Goal: Information Seeking & Learning: Learn about a topic

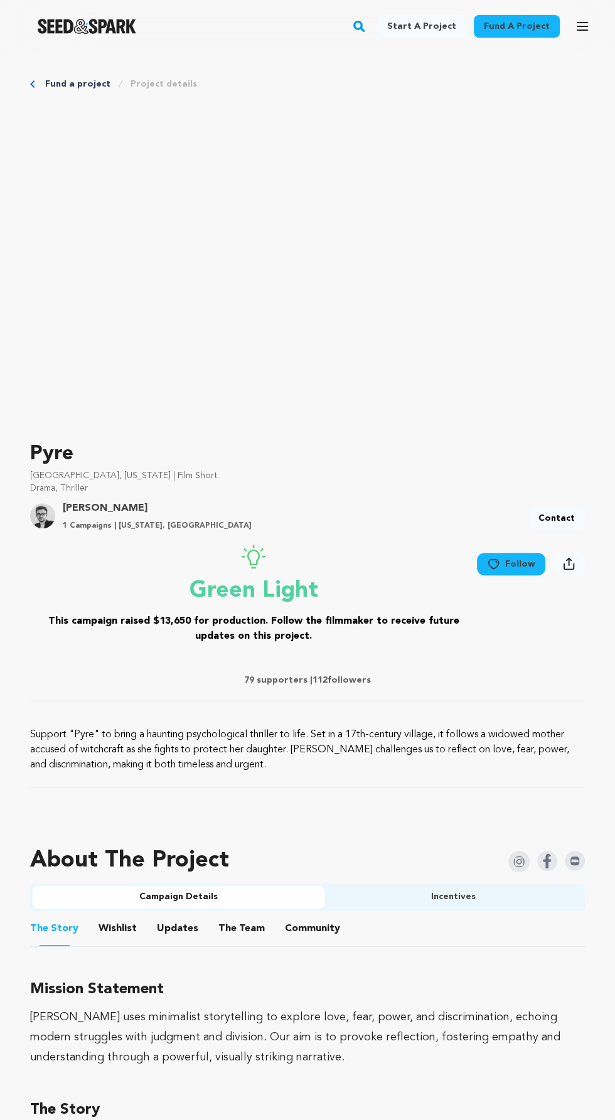
click at [367, 23] on rect "button" at bounding box center [358, 26] width 15 height 15
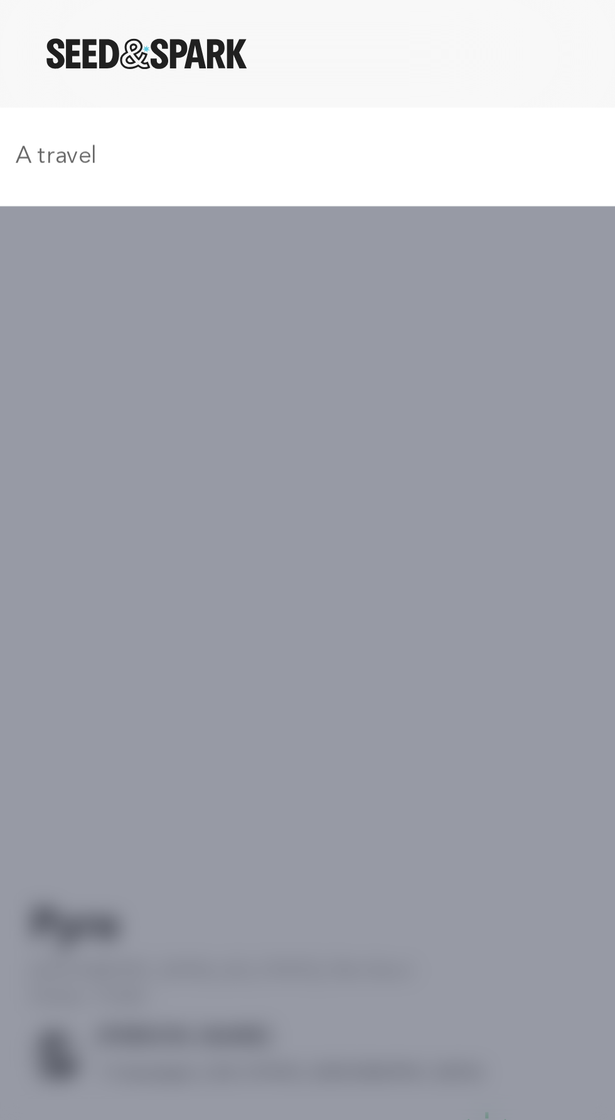
type input "A travel"
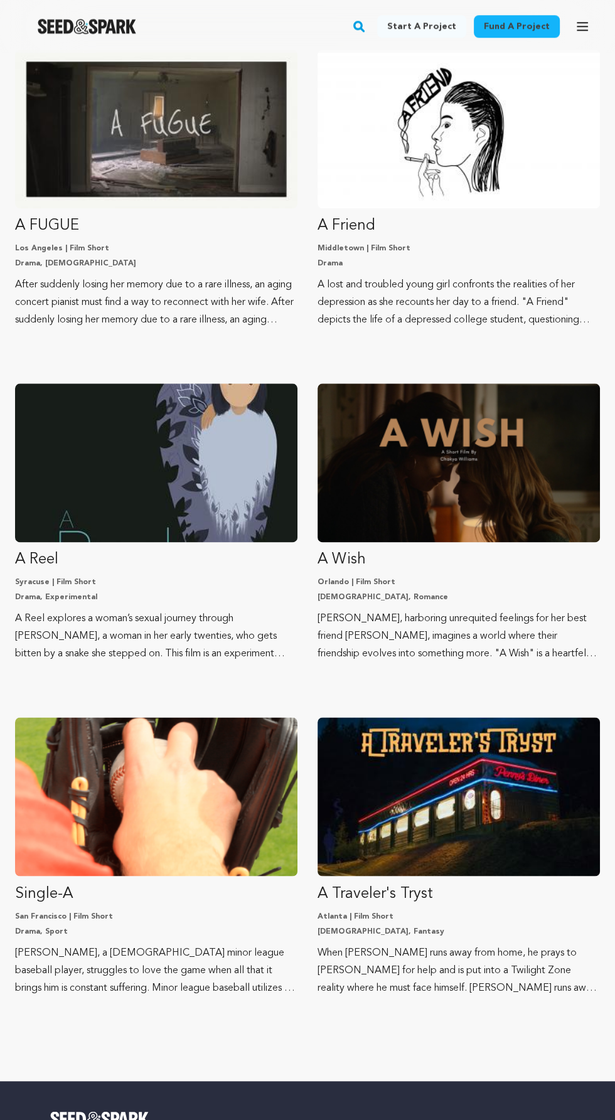
scroll to position [829, 0]
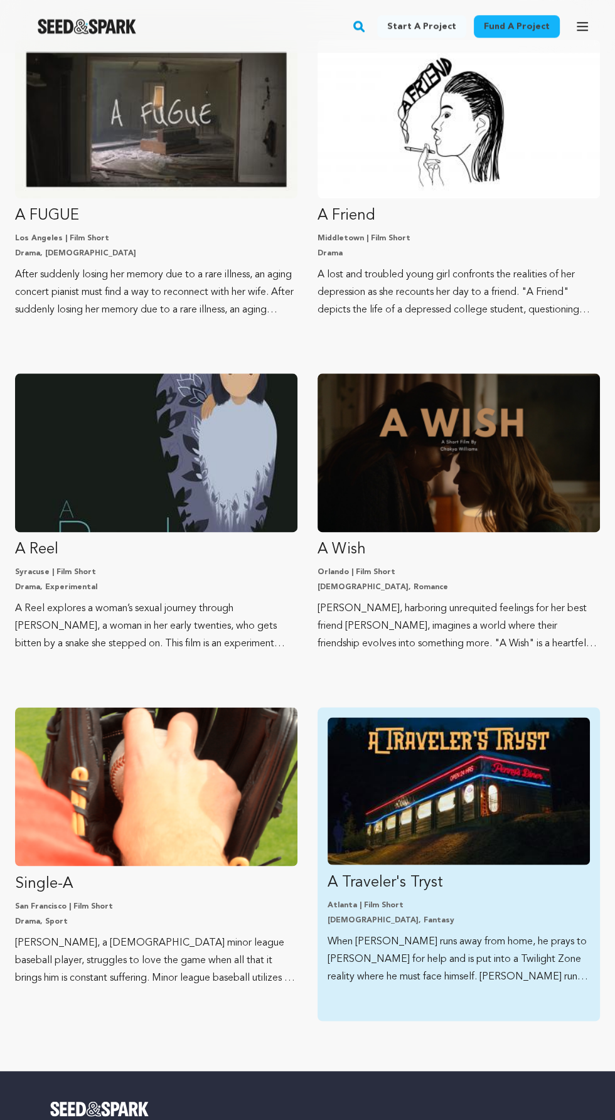
click at [492, 814] on img "Fund A Traveler&#039;s Tryst" at bounding box center [459, 790] width 262 height 147
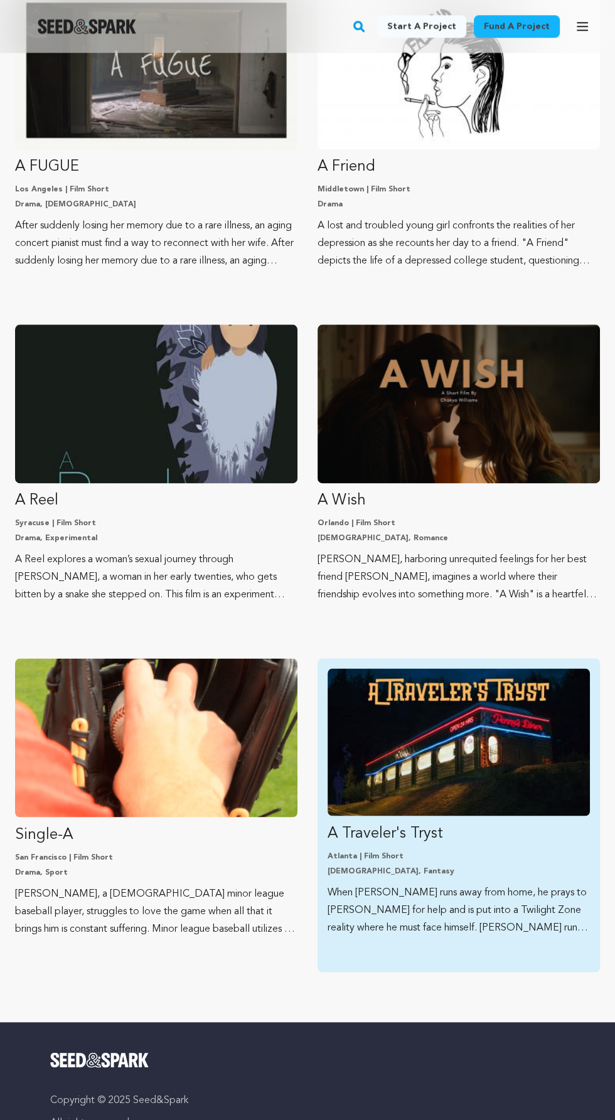
scroll to position [913, 0]
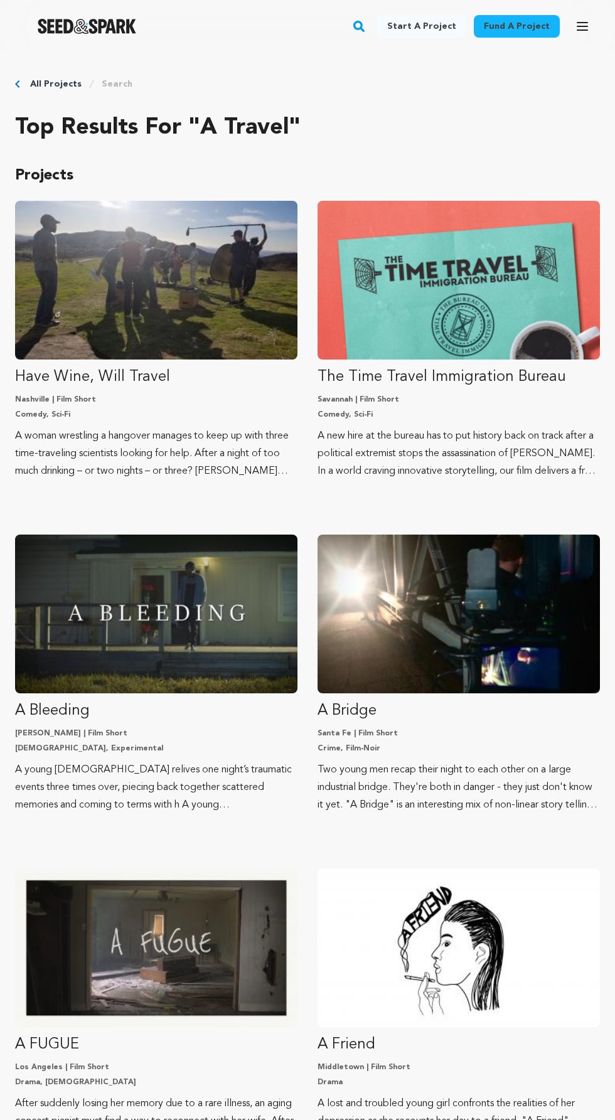
scroll to position [913, 0]
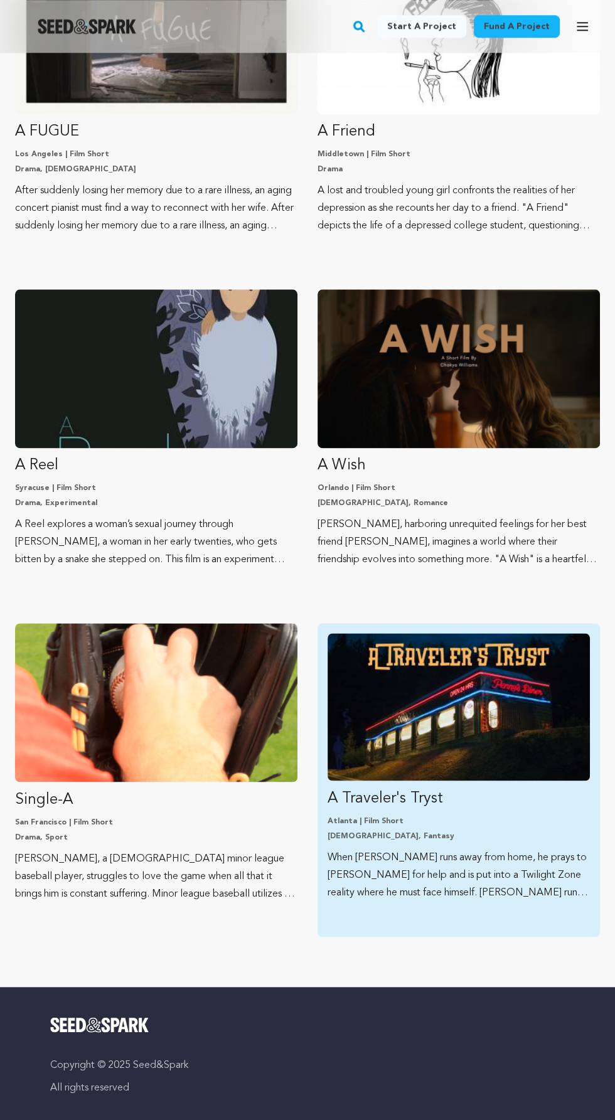
click at [519, 733] on img "Fund A Traveler&#039;s Tryst" at bounding box center [459, 706] width 262 height 147
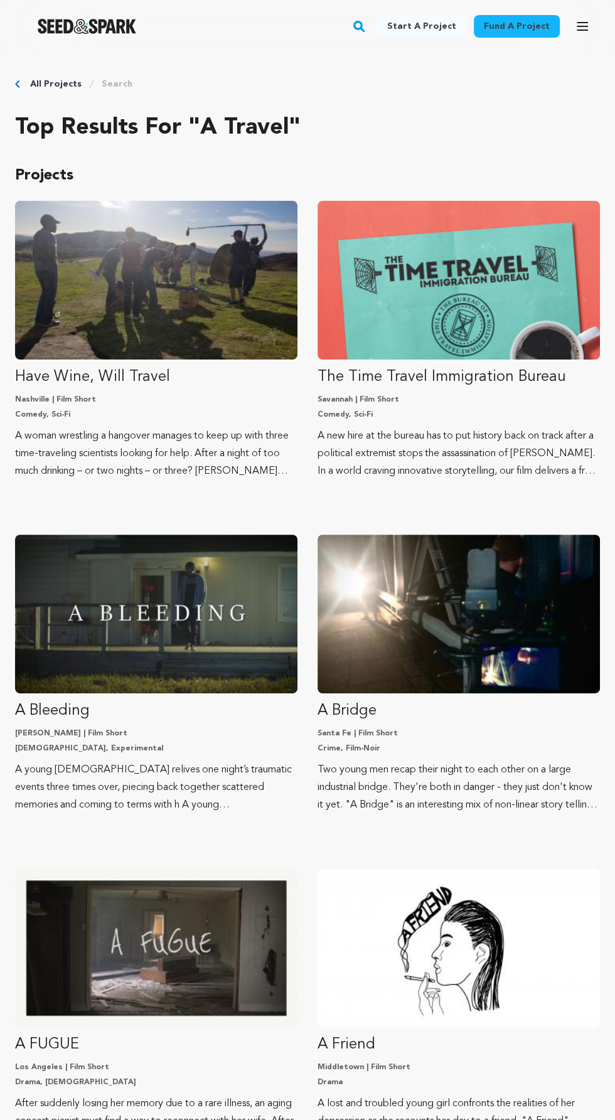
click at [76, 19] on img "Seed&Spark Homepage" at bounding box center [87, 26] width 99 height 15
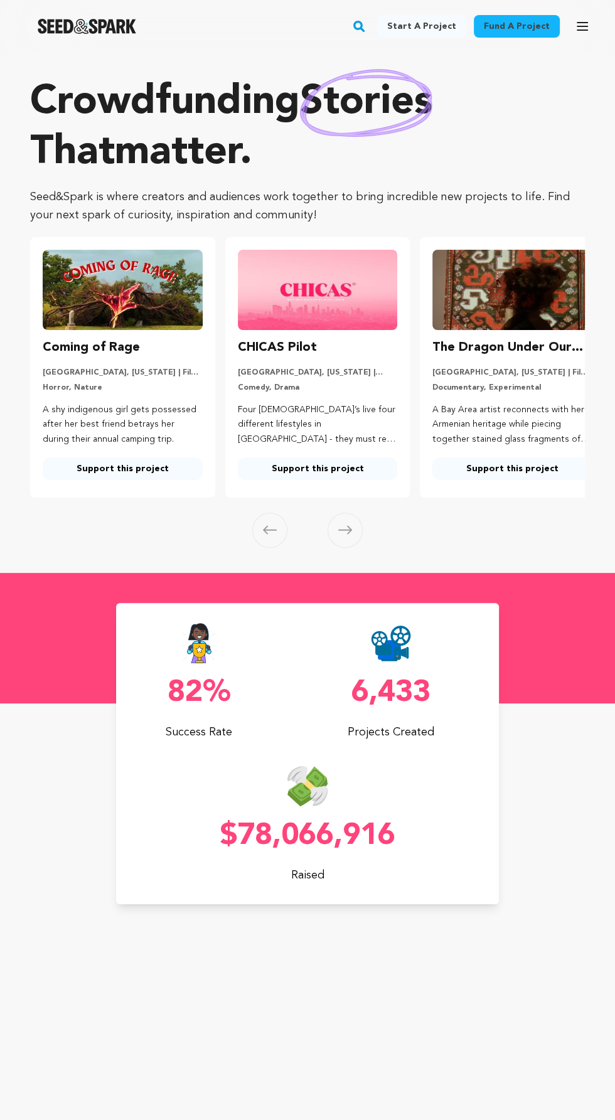
click at [365, 30] on rect "button" at bounding box center [358, 26] width 15 height 15
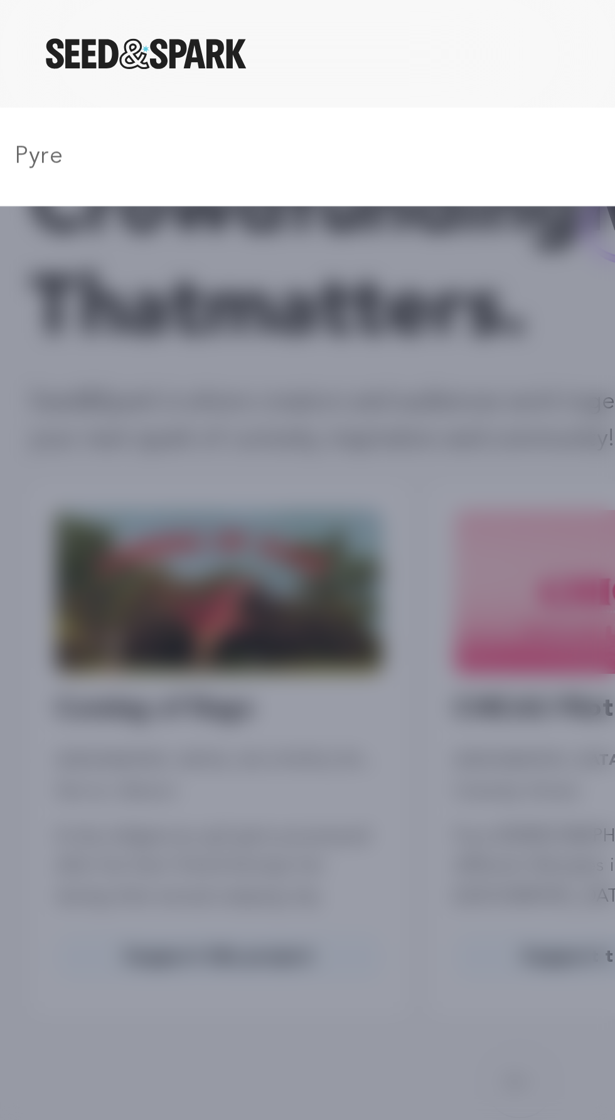
type input "Pyre"
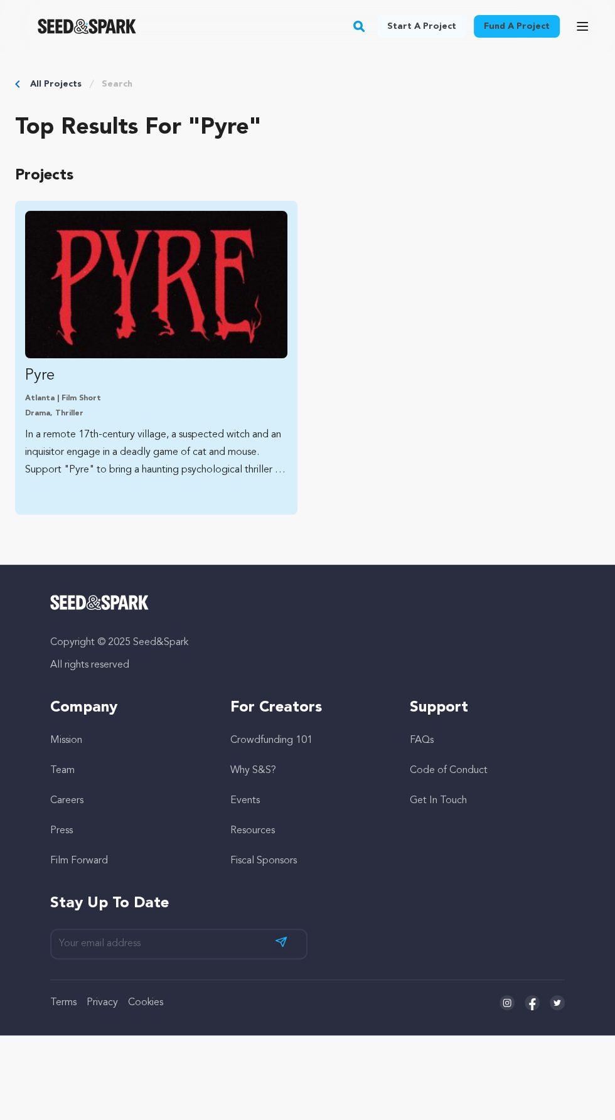
click at [85, 297] on img "Fund Pyre" at bounding box center [156, 284] width 262 height 147
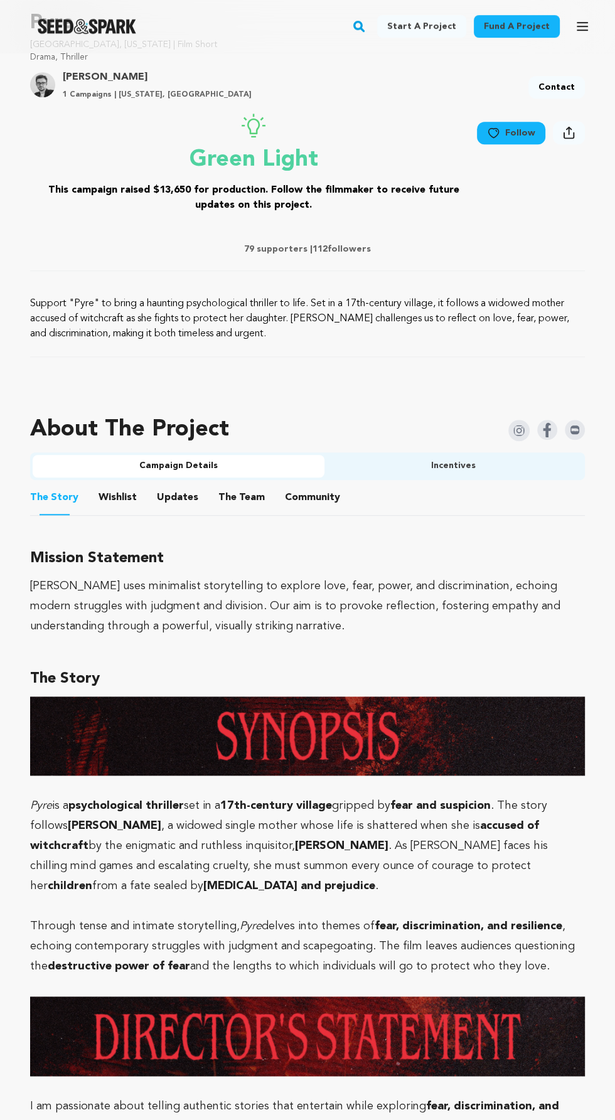
scroll to position [428, 0]
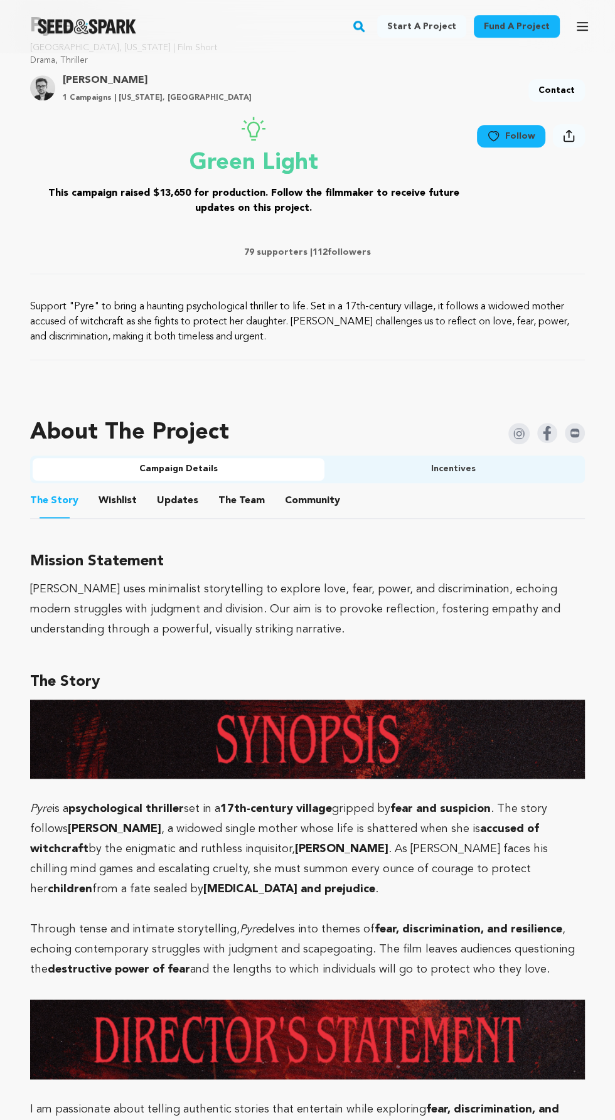
click at [163, 516] on button "Updates" at bounding box center [178, 503] width 30 height 30
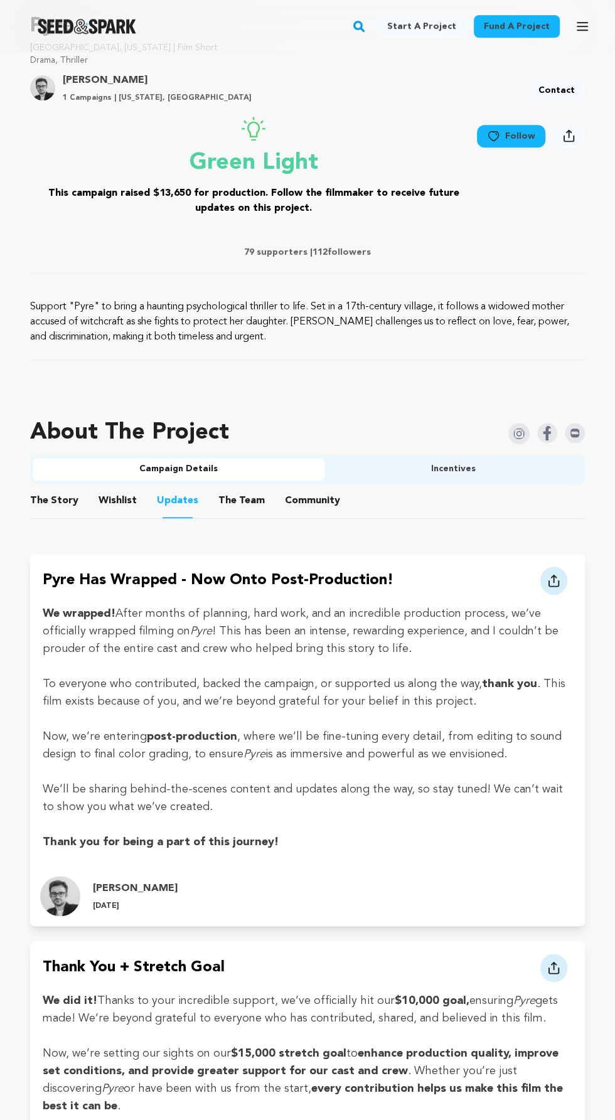
click at [110, 498] on button "Wishlist" at bounding box center [118, 503] width 30 height 30
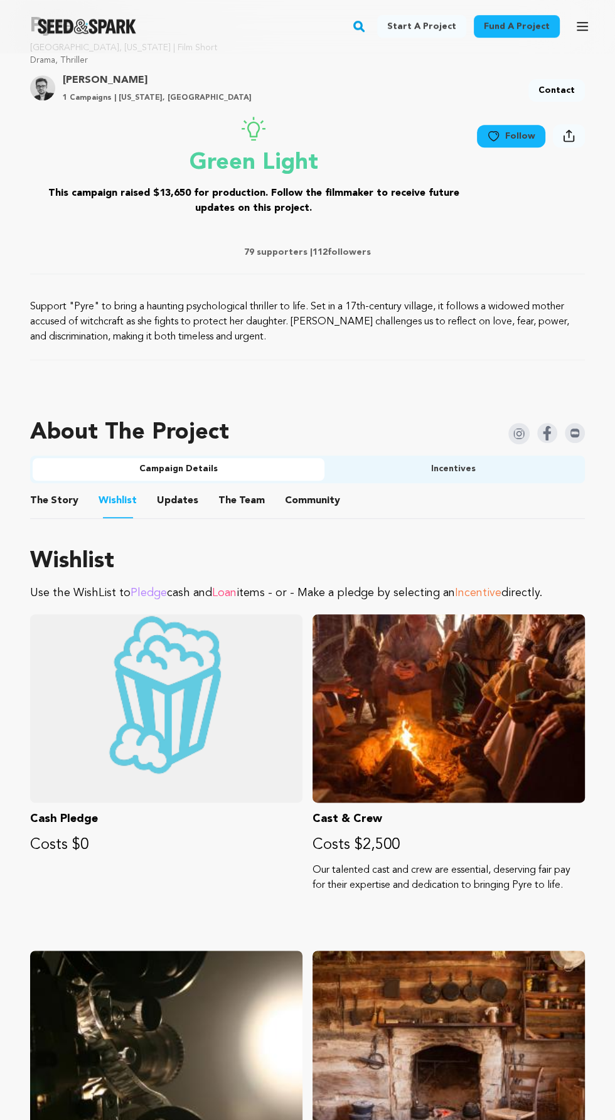
click at [40, 500] on button "The Story" at bounding box center [55, 503] width 30 height 30
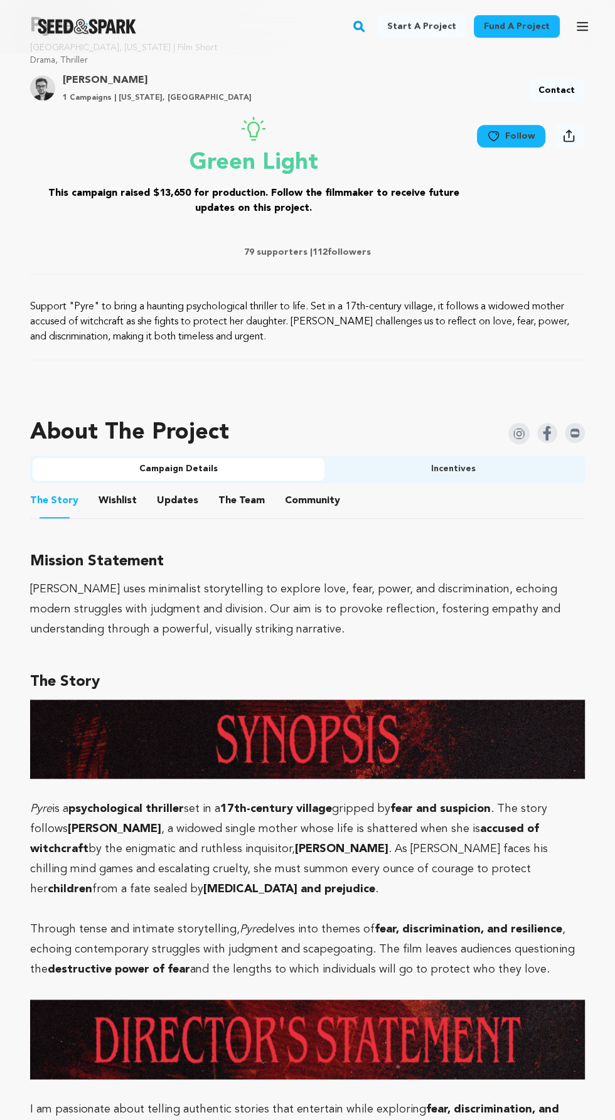
click at [233, 498] on button "The Team" at bounding box center [242, 503] width 30 height 30
